Goal: Transaction & Acquisition: Purchase product/service

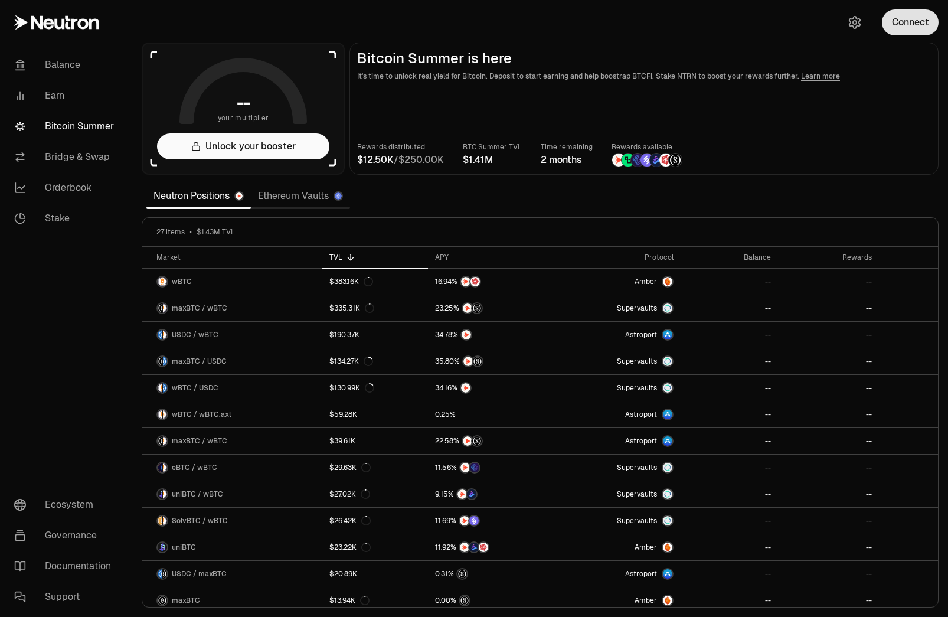
click at [899, 26] on button "Connect" at bounding box center [910, 22] width 57 height 26
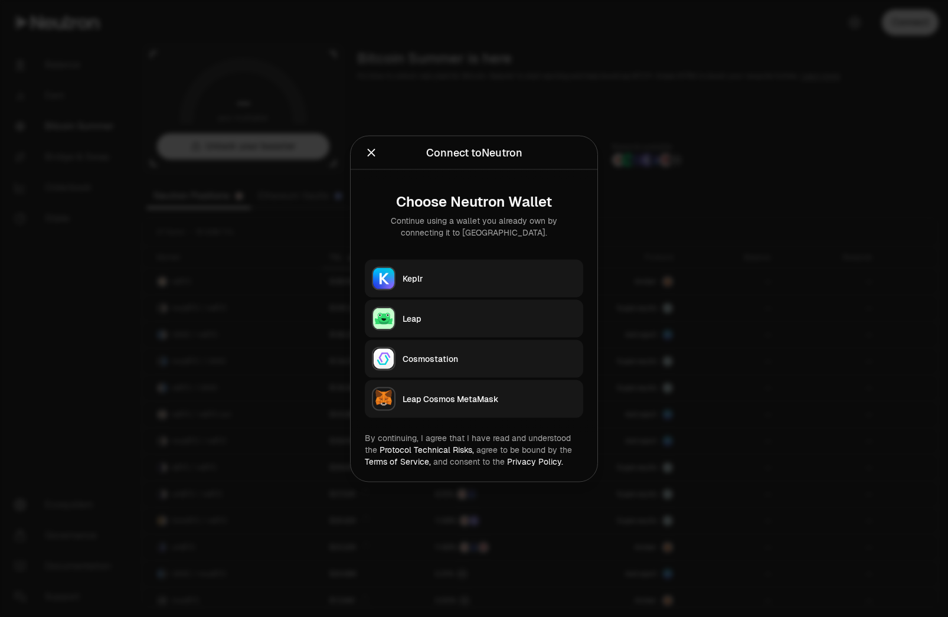
click at [451, 274] on div "Keplr" at bounding box center [488, 278] width 173 height 12
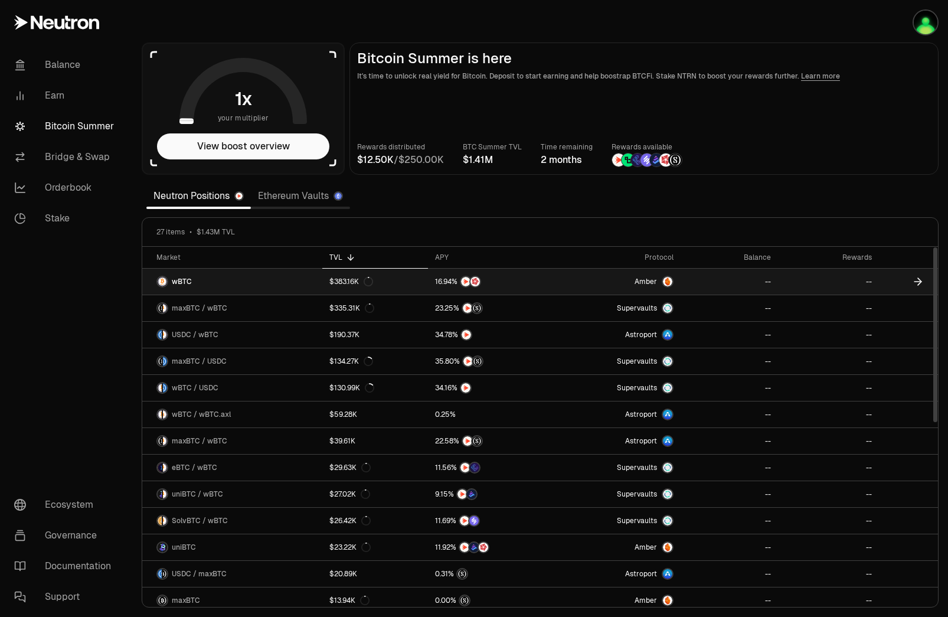
click at [253, 278] on link "wBTC" at bounding box center [232, 281] width 180 height 26
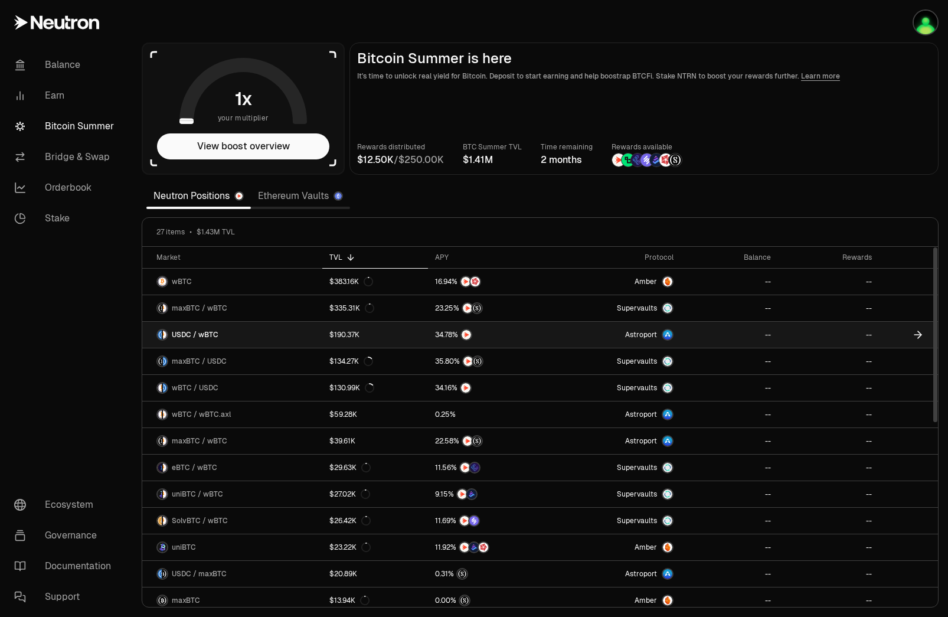
click at [293, 335] on link "USDC / wBTC" at bounding box center [232, 335] width 180 height 26
